Goal: Information Seeking & Learning: Learn about a topic

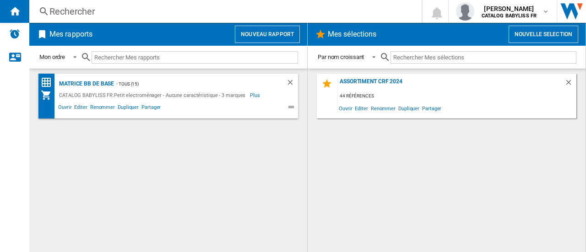
click at [166, 11] on div "Rechercher" at bounding box center [223, 11] width 349 height 13
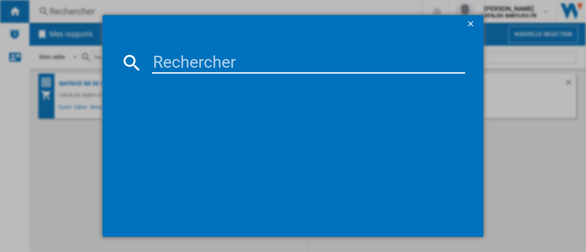
click at [178, 55] on input at bounding box center [308, 63] width 313 height 22
type input "GS59XE"
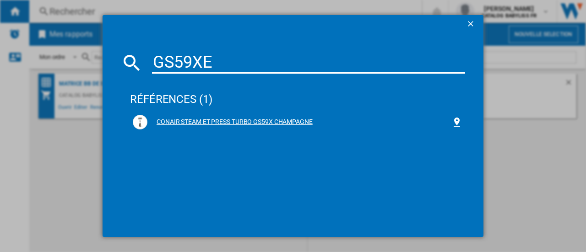
click at [260, 123] on div "CONAIR STEAM ET PRESS TURBO GS59X CHAMPAGNE" at bounding box center [300, 122] width 304 height 9
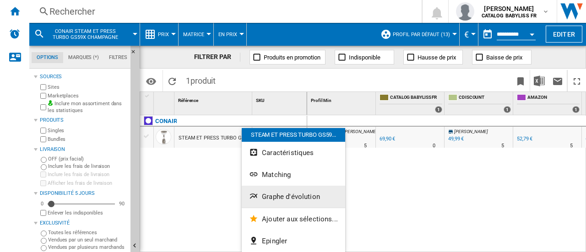
click at [277, 189] on button "Graphe d'évolution" at bounding box center [294, 197] width 104 height 22
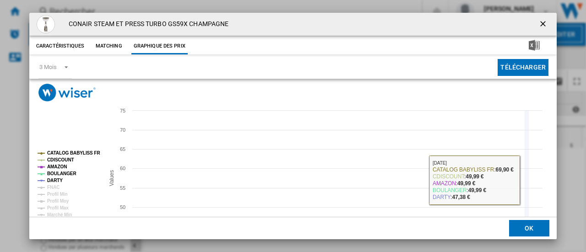
scroll to position [46, 0]
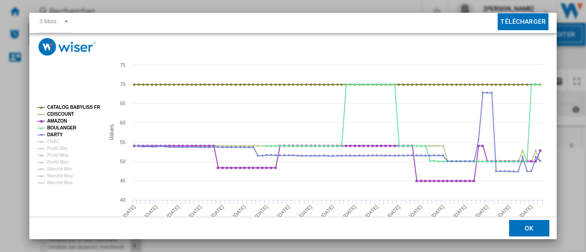
click at [512, 222] on button "OK" at bounding box center [529, 228] width 40 height 16
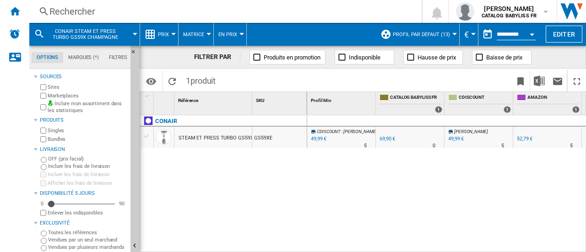
click at [86, 9] on div "Rechercher" at bounding box center [223, 11] width 349 height 13
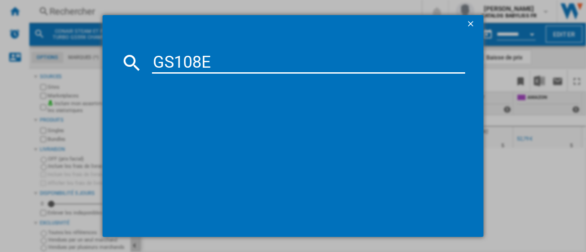
type input "GS108E"
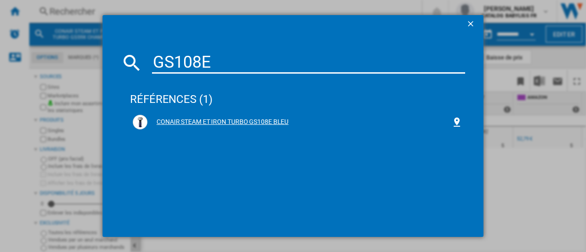
click at [230, 122] on div "CONAIR STEAM ET IRON TURBO GS108E BLEU" at bounding box center [300, 122] width 304 height 9
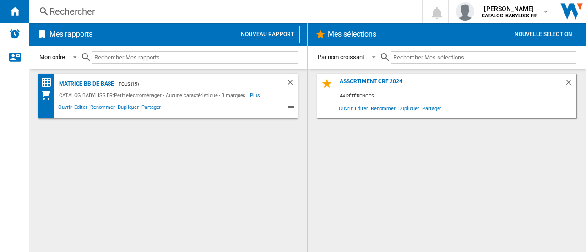
click at [106, 11] on div "Rechercher" at bounding box center [223, 11] width 349 height 13
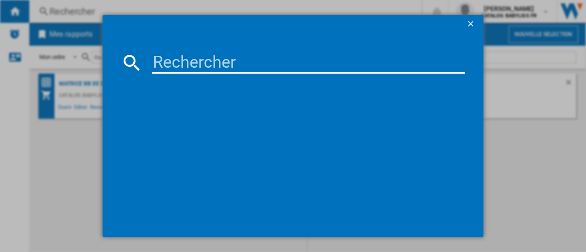
click at [169, 66] on input at bounding box center [308, 63] width 313 height 22
type input "GS108E"
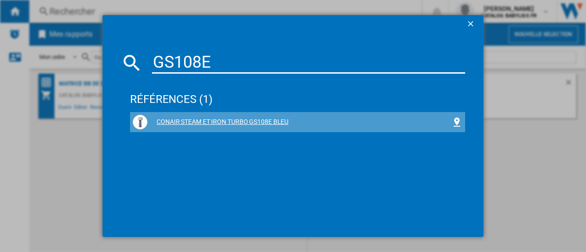
click at [196, 121] on div "CONAIR STEAM ET IRON TURBO GS108E BLEU" at bounding box center [300, 122] width 304 height 9
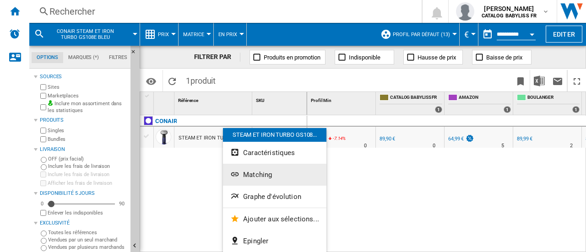
click at [241, 177] on ng-md-icon "Matching" at bounding box center [235, 175] width 11 height 11
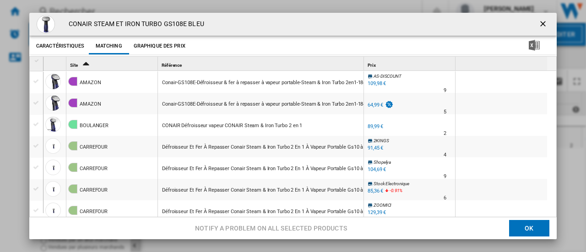
click at [541, 22] on ng-md-icon "getI18NText('BUTTONS.CLOSE_DIALOG')" at bounding box center [544, 24] width 11 height 11
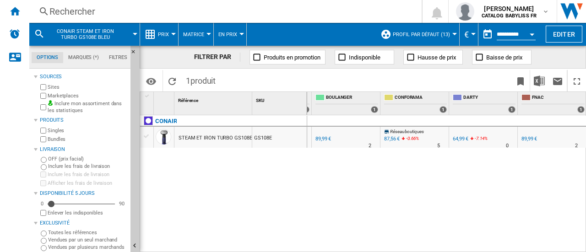
scroll to position [0, 78]
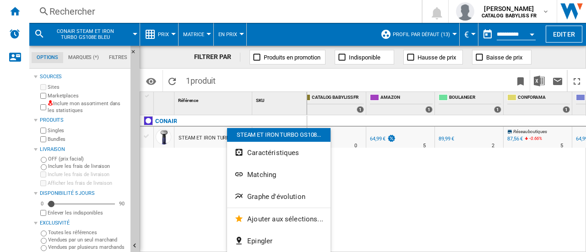
drag, startPoint x: 227, startPoint y: 135, endPoint x: 190, endPoint y: 137, distance: 37.6
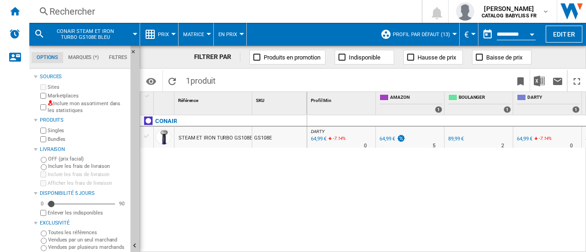
drag, startPoint x: 190, startPoint y: 137, endPoint x: 165, endPoint y: 133, distance: 25.0
drag, startPoint x: 165, startPoint y: 133, endPoint x: 148, endPoint y: 165, distance: 36.1
click at [148, 165] on div at bounding box center [293, 126] width 586 height 252
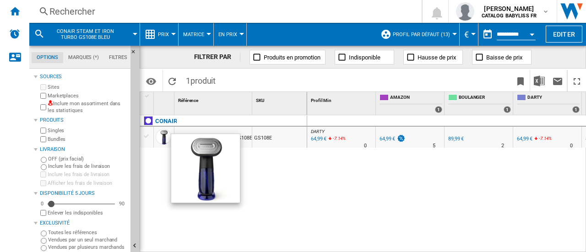
click at [155, 133] on div at bounding box center [164, 138] width 20 height 21
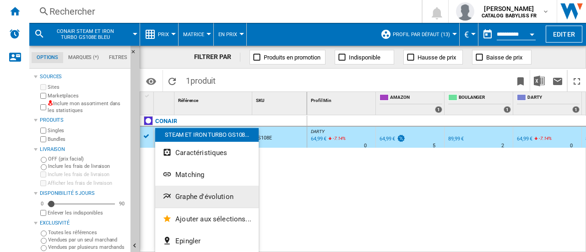
click at [204, 190] on button "Graphe d'évolution" at bounding box center [207, 197] width 104 height 22
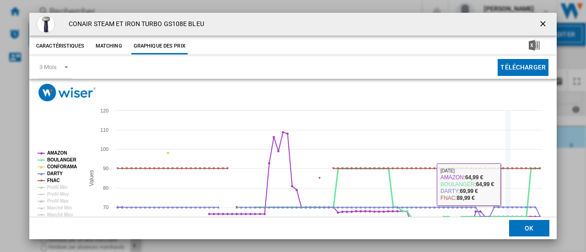
scroll to position [46, 0]
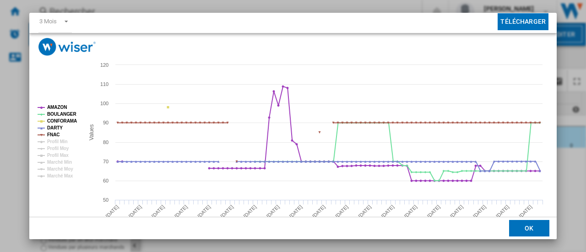
click at [525, 226] on button "OK" at bounding box center [529, 228] width 40 height 16
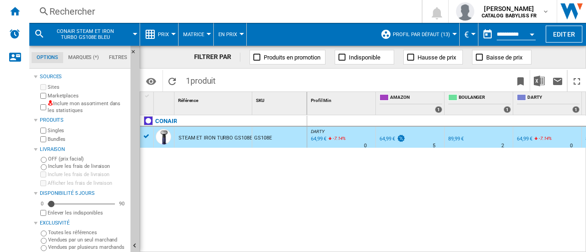
click at [151, 18] on div "Rechercher Rechercher 0 [PERSON_NAME] CATALOG BABYLISS FR CATALOG BABYLISS FR M…" at bounding box center [307, 11] width 557 height 23
click at [109, 10] on div "Rechercher" at bounding box center [223, 11] width 349 height 13
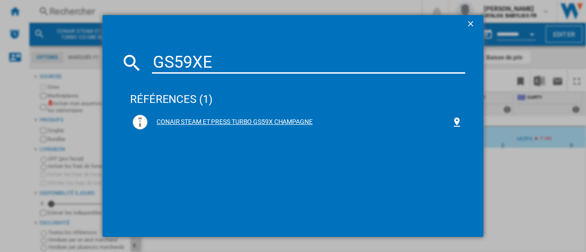
type input "GS59XE"
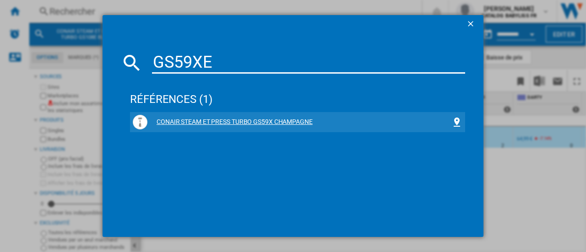
click at [190, 120] on div "CONAIR STEAM ET PRESS TURBO GS59X CHAMPAGNE" at bounding box center [300, 122] width 304 height 9
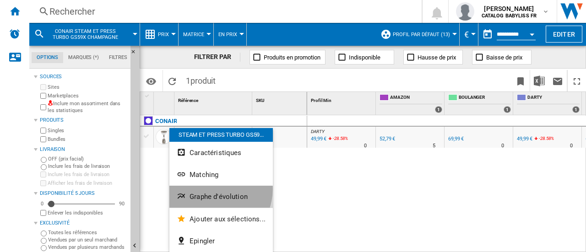
click at [213, 190] on button "Graphe d'évolution" at bounding box center [221, 197] width 104 height 22
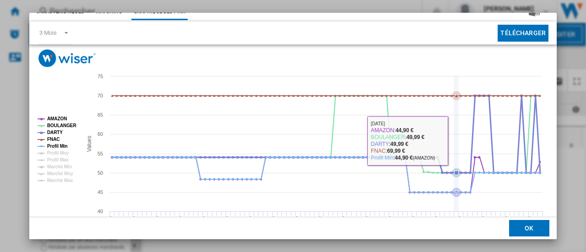
scroll to position [46, 0]
